Goal: Task Accomplishment & Management: Use online tool/utility

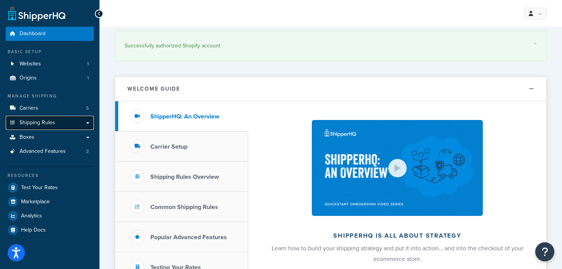
click at [55, 125] on link "Shipping Rules" at bounding box center [50, 123] width 88 height 14
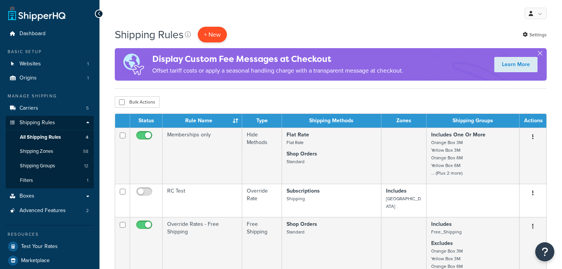
click at [206, 40] on p "+ New" at bounding box center [212, 35] width 29 height 16
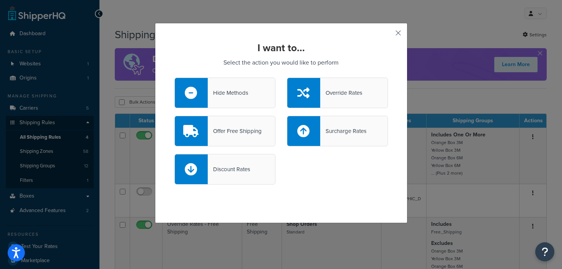
click at [388, 35] on button "button" at bounding box center [387, 36] width 2 height 2
